Goal: Transaction & Acquisition: Purchase product/service

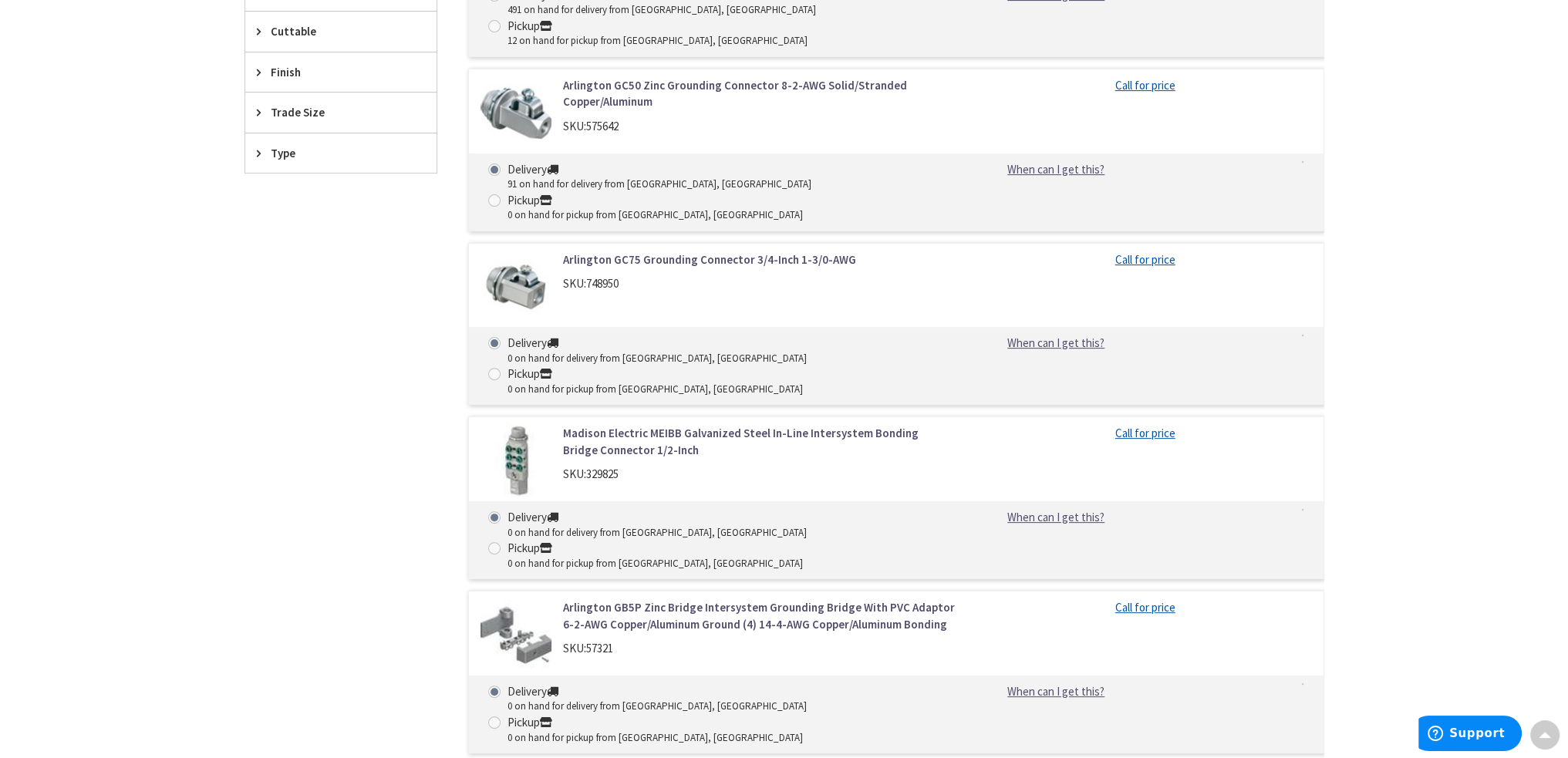
scroll to position [771, 0]
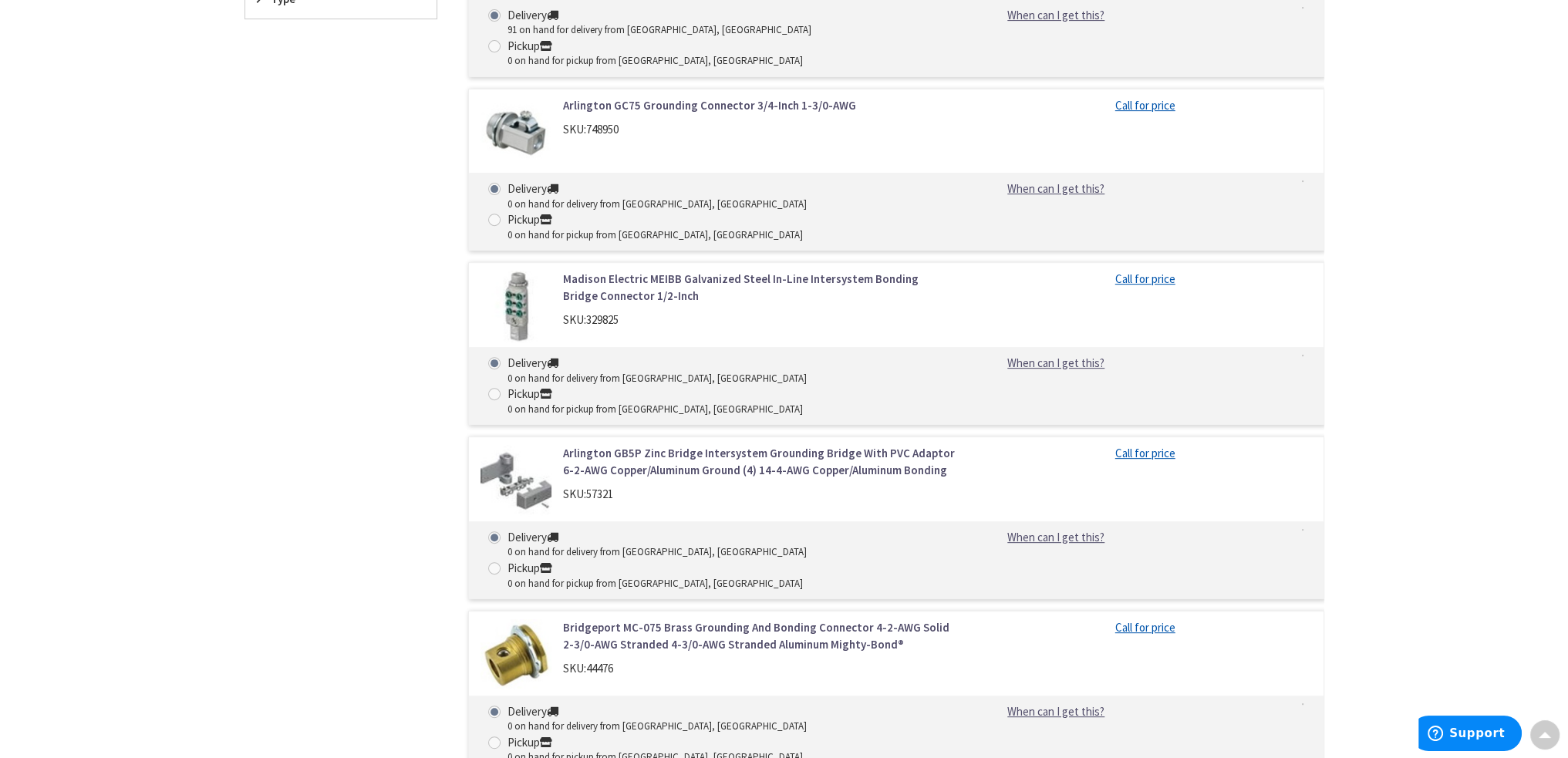
click at [724, 620] on link "Bridgeport MC-075 Brass Grounding And Bonding Connector 4-2-AWG Solid 2-3/0-AWG…" at bounding box center [760, 636] width 392 height 33
